Goal: Navigation & Orientation: Find specific page/section

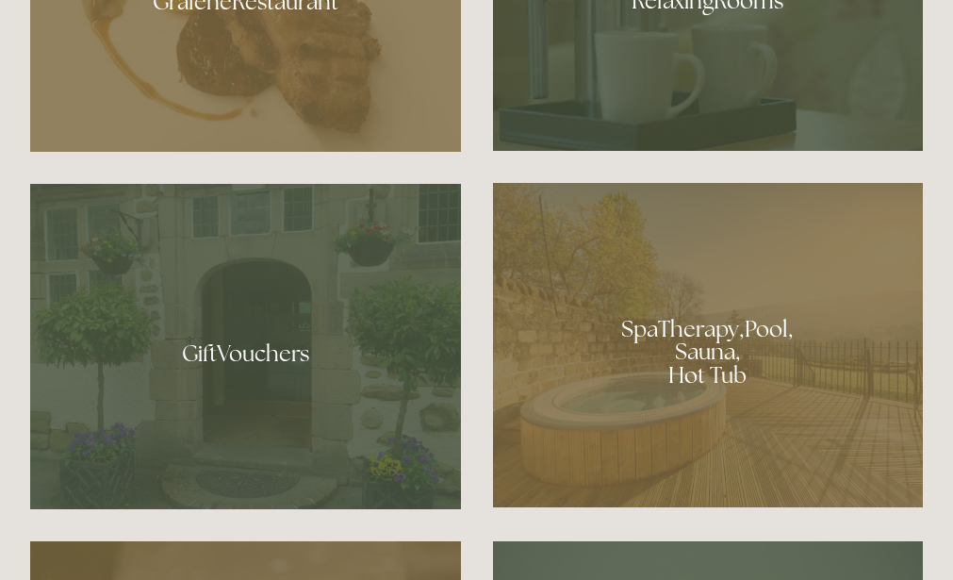
scroll to position [1320, 0]
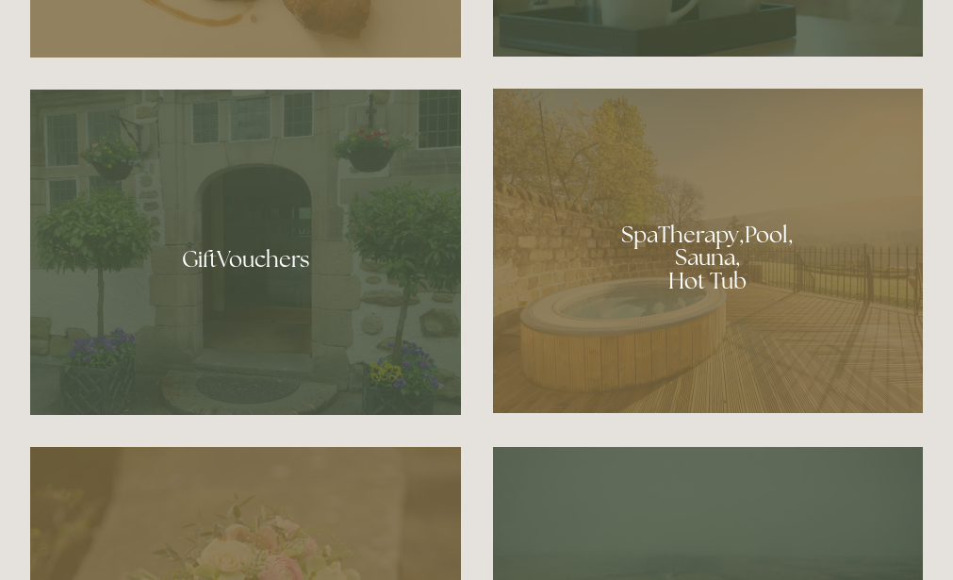
click at [729, 287] on div at bounding box center [708, 251] width 431 height 324
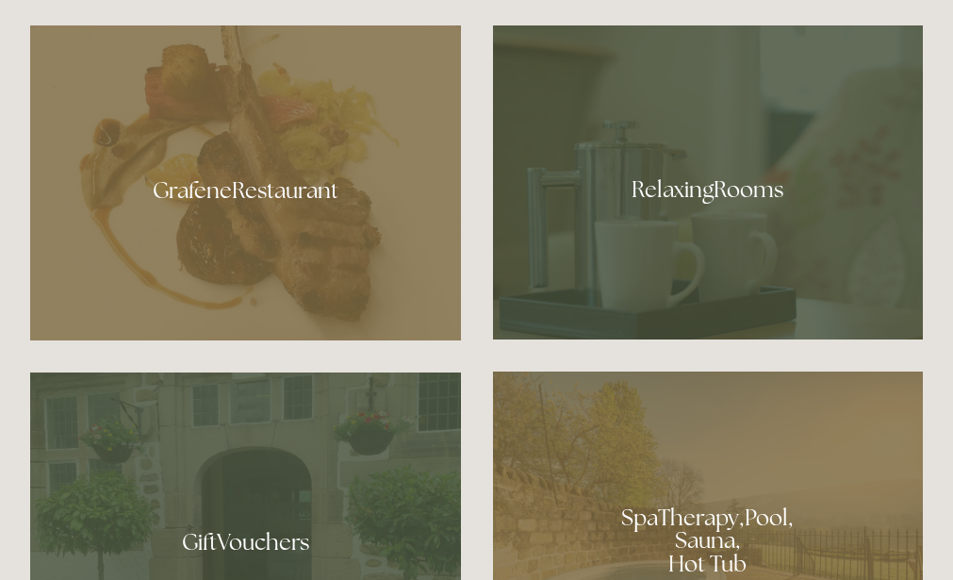
click at [203, 221] on div at bounding box center [245, 182] width 431 height 315
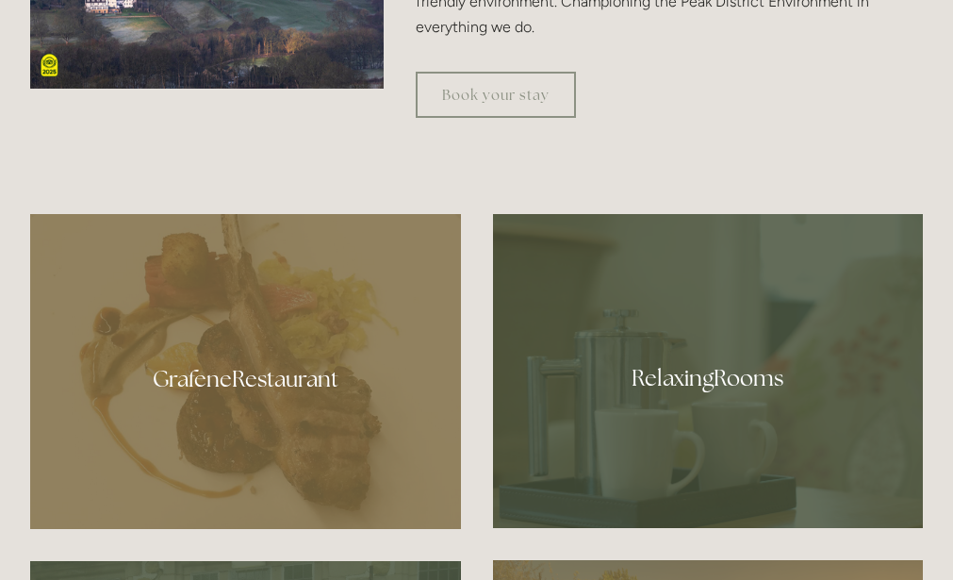
scroll to position [754, 0]
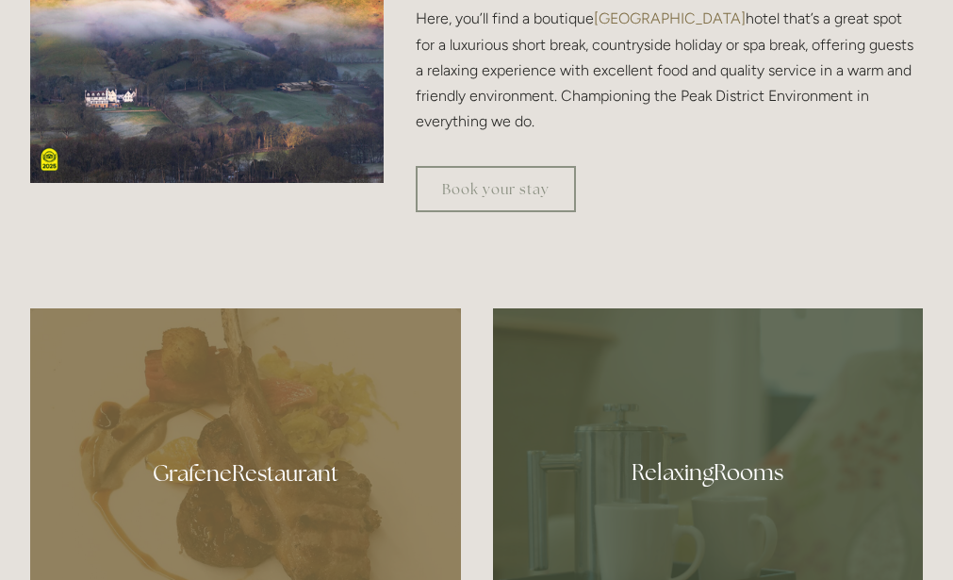
click at [703, 521] on div at bounding box center [708, 465] width 431 height 314
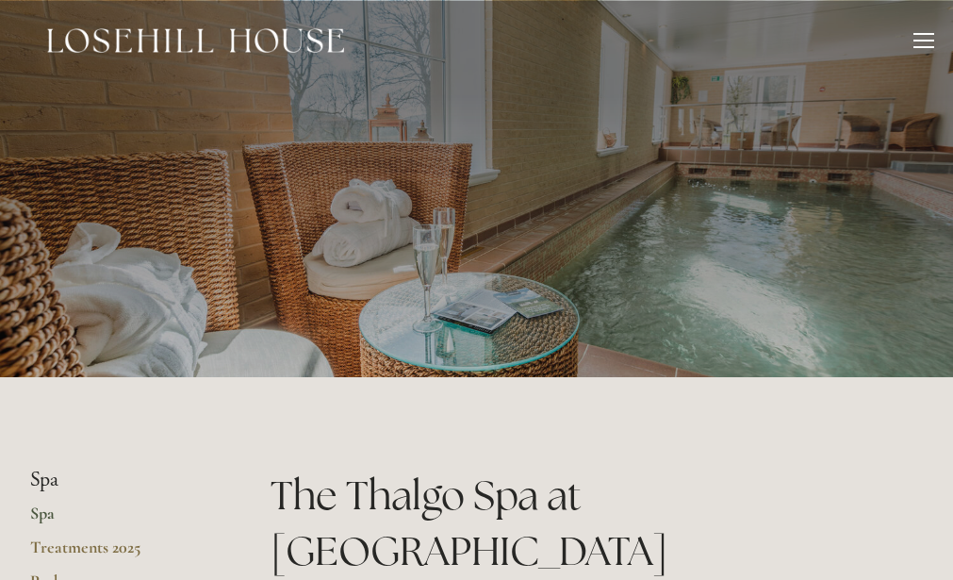
scroll to position [189, 0]
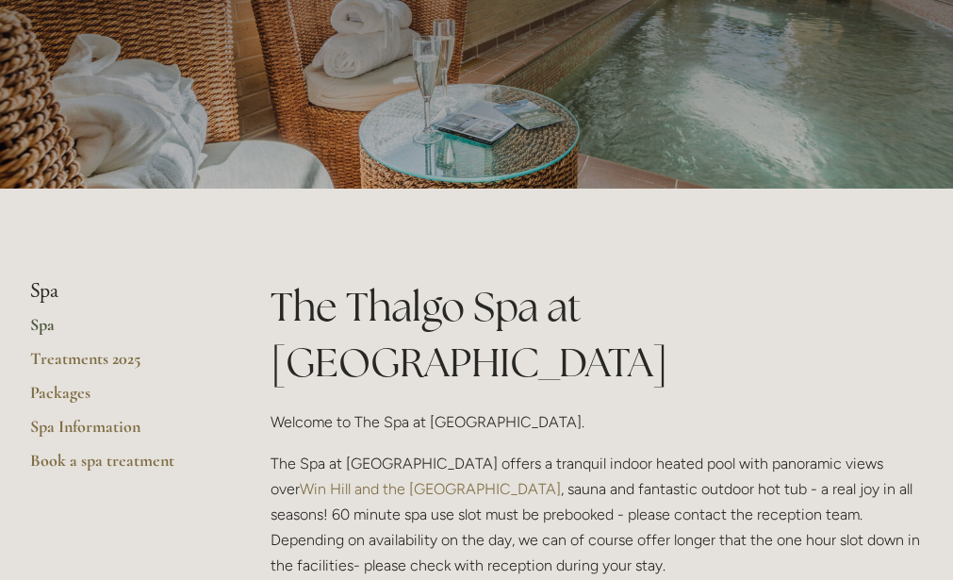
click at [34, 322] on link "Spa" at bounding box center [120, 331] width 180 height 34
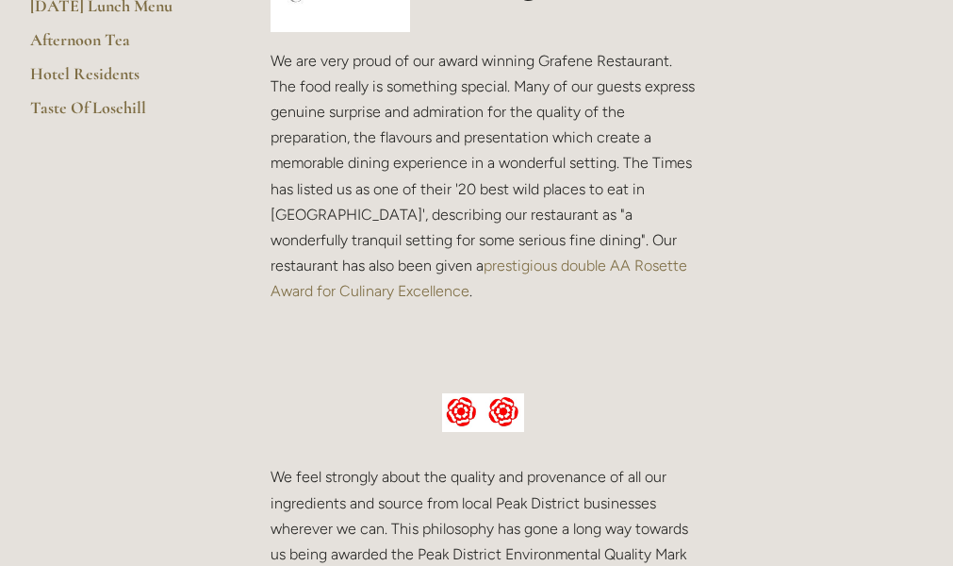
scroll to position [283, 0]
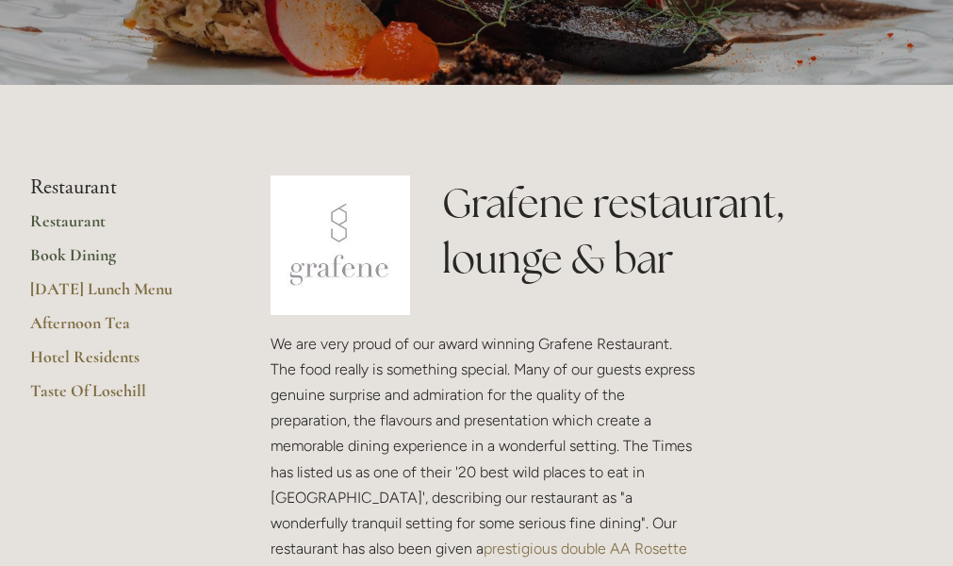
click at [82, 263] on link "Book Dining" at bounding box center [120, 261] width 180 height 34
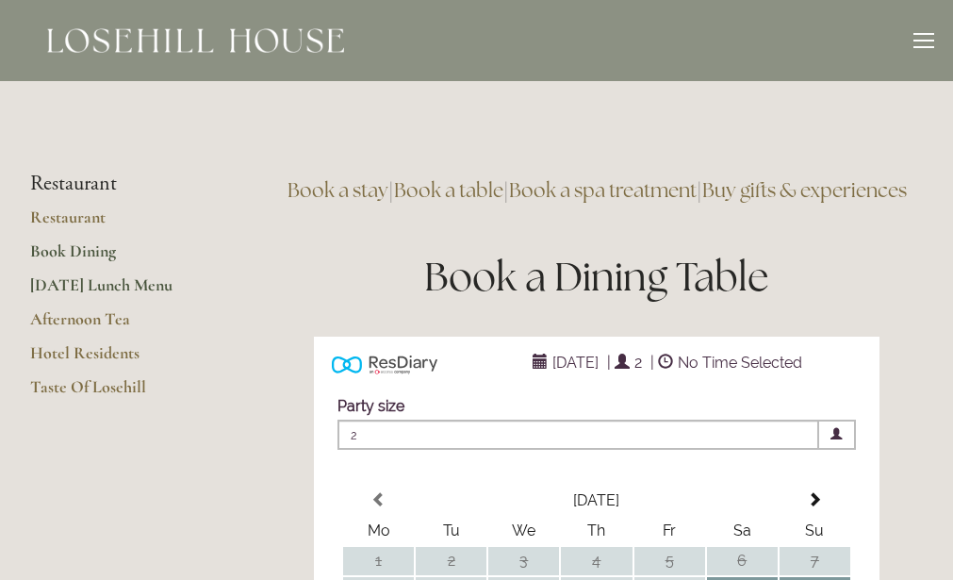
click at [97, 288] on link "[DATE] Lunch Menu" at bounding box center [120, 291] width 180 height 34
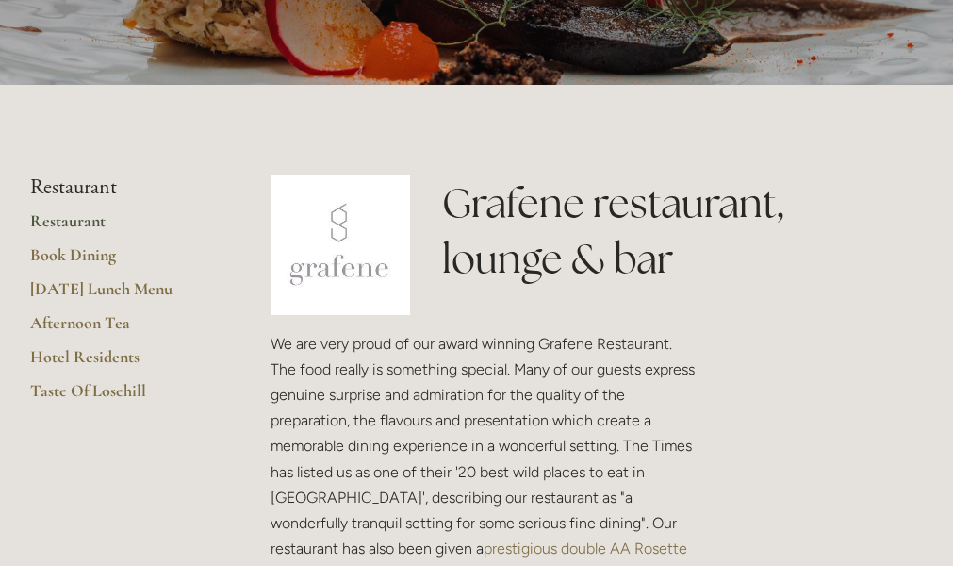
scroll to position [283, 0]
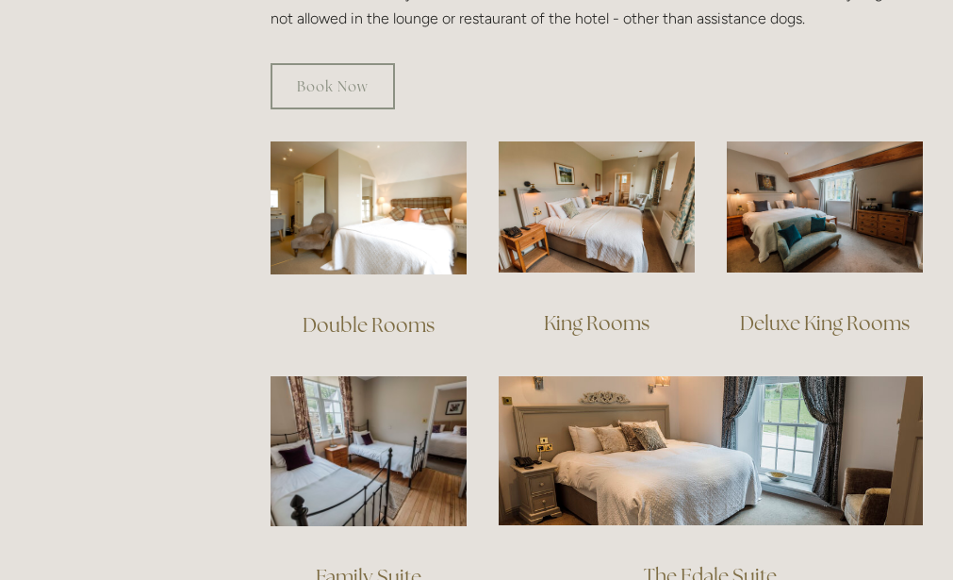
scroll to position [1320, 0]
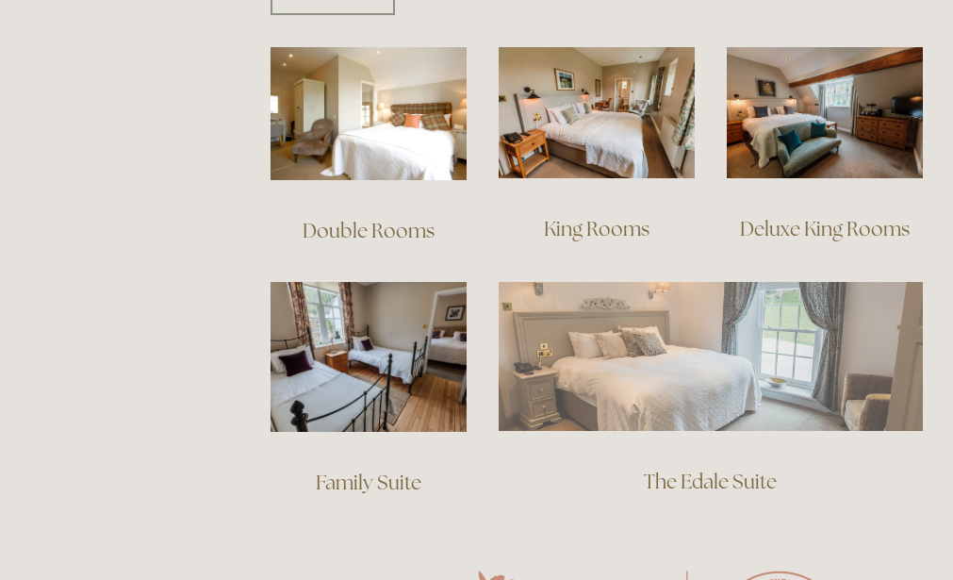
click at [781, 366] on img at bounding box center [711, 356] width 424 height 149
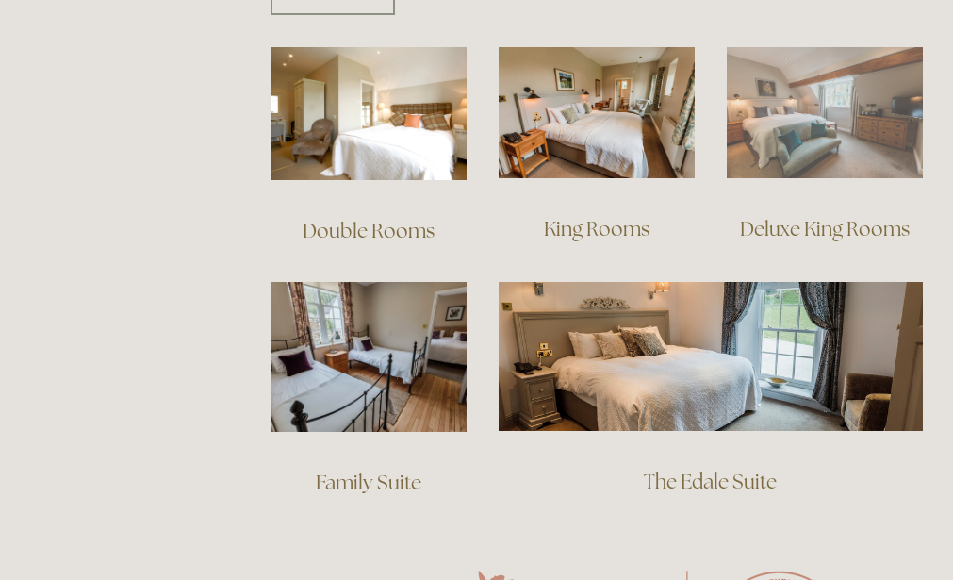
click at [869, 116] on img at bounding box center [825, 112] width 196 height 131
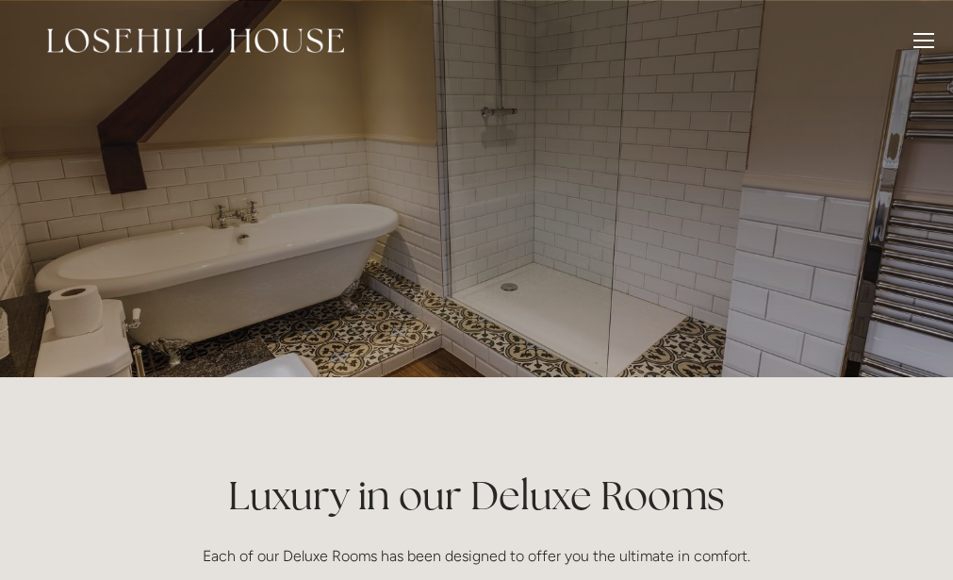
click at [760, 246] on div at bounding box center [476, 198] width 901 height 396
